Goal: Transaction & Acquisition: Purchase product/service

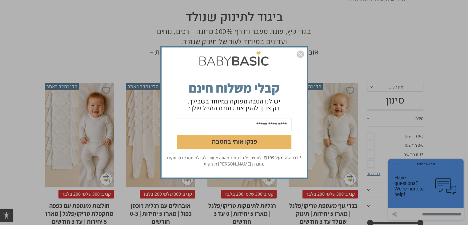
click at [299, 55] on img "סגור" at bounding box center [300, 53] width 7 height 7
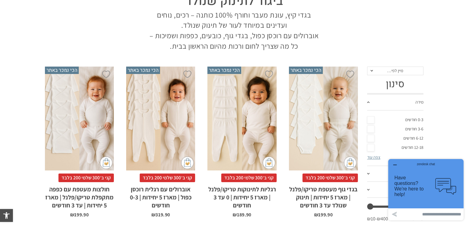
scroll to position [92, 0]
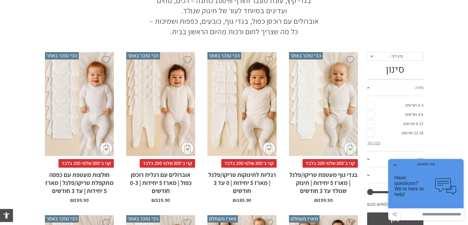
click at [409, 124] on link "6-12 חודשים" at bounding box center [395, 123] width 56 height 9
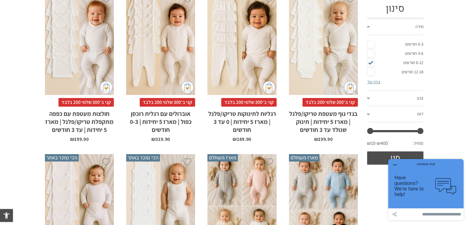
scroll to position [154, 0]
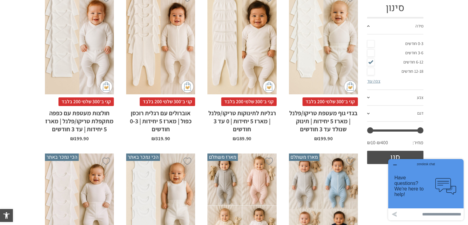
click at [368, 97] on span at bounding box center [368, 98] width 2 height 2
click at [417, 86] on link "ורוד עתיק" at bounding box center [395, 86] width 56 height 9
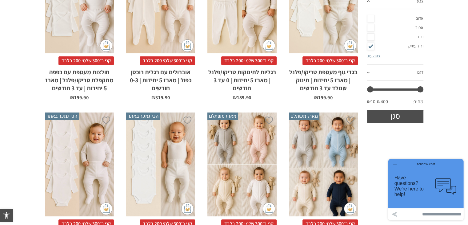
scroll to position [215, 0]
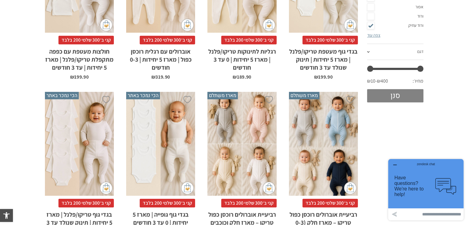
click at [394, 96] on button "סנן" at bounding box center [395, 95] width 56 height 13
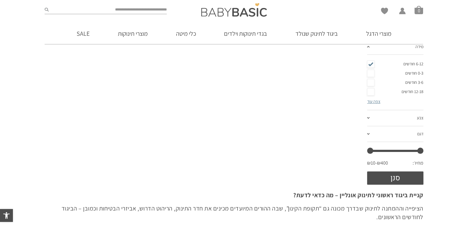
scroll to position [123, 0]
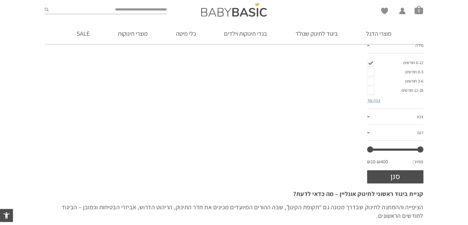
click at [369, 116] on span at bounding box center [368, 117] width 2 height 2
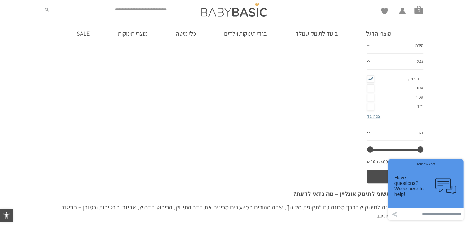
click at [416, 105] on link "ורוד" at bounding box center [395, 106] width 56 height 9
click at [415, 86] on link "אדום" at bounding box center [395, 87] width 56 height 9
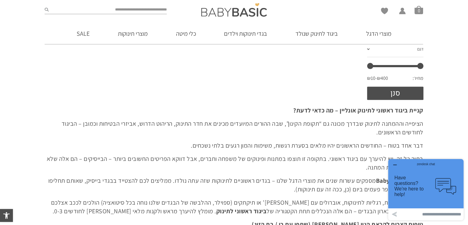
scroll to position [215, 0]
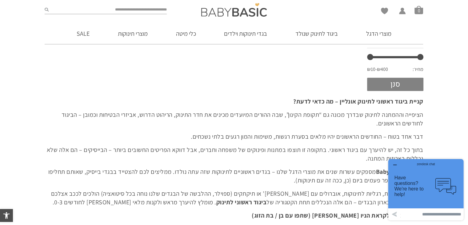
click at [385, 87] on button "סנן" at bounding box center [395, 84] width 56 height 13
click at [393, 86] on button "סנן" at bounding box center [395, 84] width 56 height 13
click at [393, 82] on button "סנן" at bounding box center [395, 84] width 56 height 13
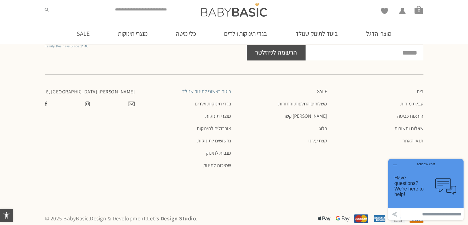
scroll to position [523, 0]
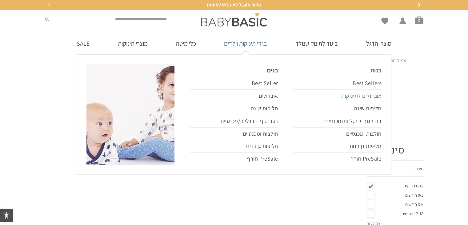
click at [347, 99] on link "אוברולים לתינוקות" at bounding box center [338, 96] width 88 height 13
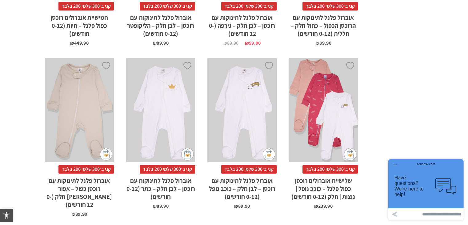
scroll to position [923, 0]
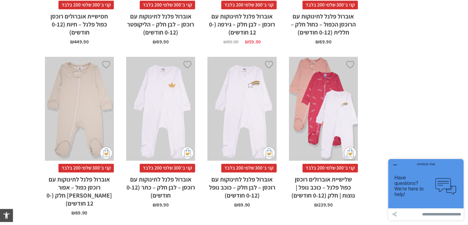
click at [320, 121] on div "x בחירת מידה 0-3m 3-6m 6-12m" at bounding box center [323, 109] width 69 height 104
click at [325, 101] on div "x בחירת מידה 0-3m 3-6m 6-12m" at bounding box center [323, 109] width 69 height 104
click at [319, 113] on div "x בחירת מידה 0-3m 3-6m 6-12m" at bounding box center [323, 109] width 69 height 104
